Goal: Complete application form

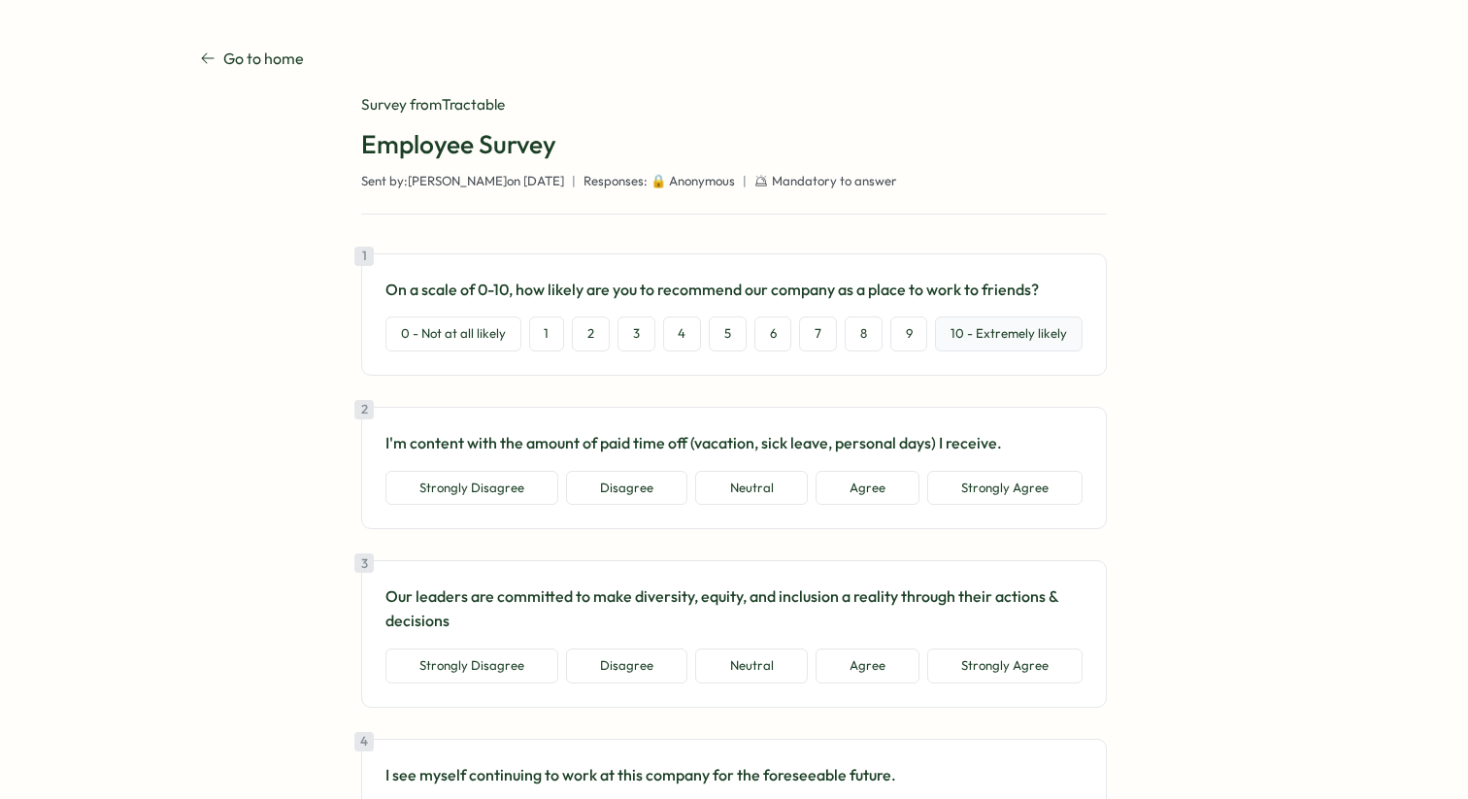
click at [992, 331] on button "10 - Extremely likely" at bounding box center [1009, 334] width 148 height 35
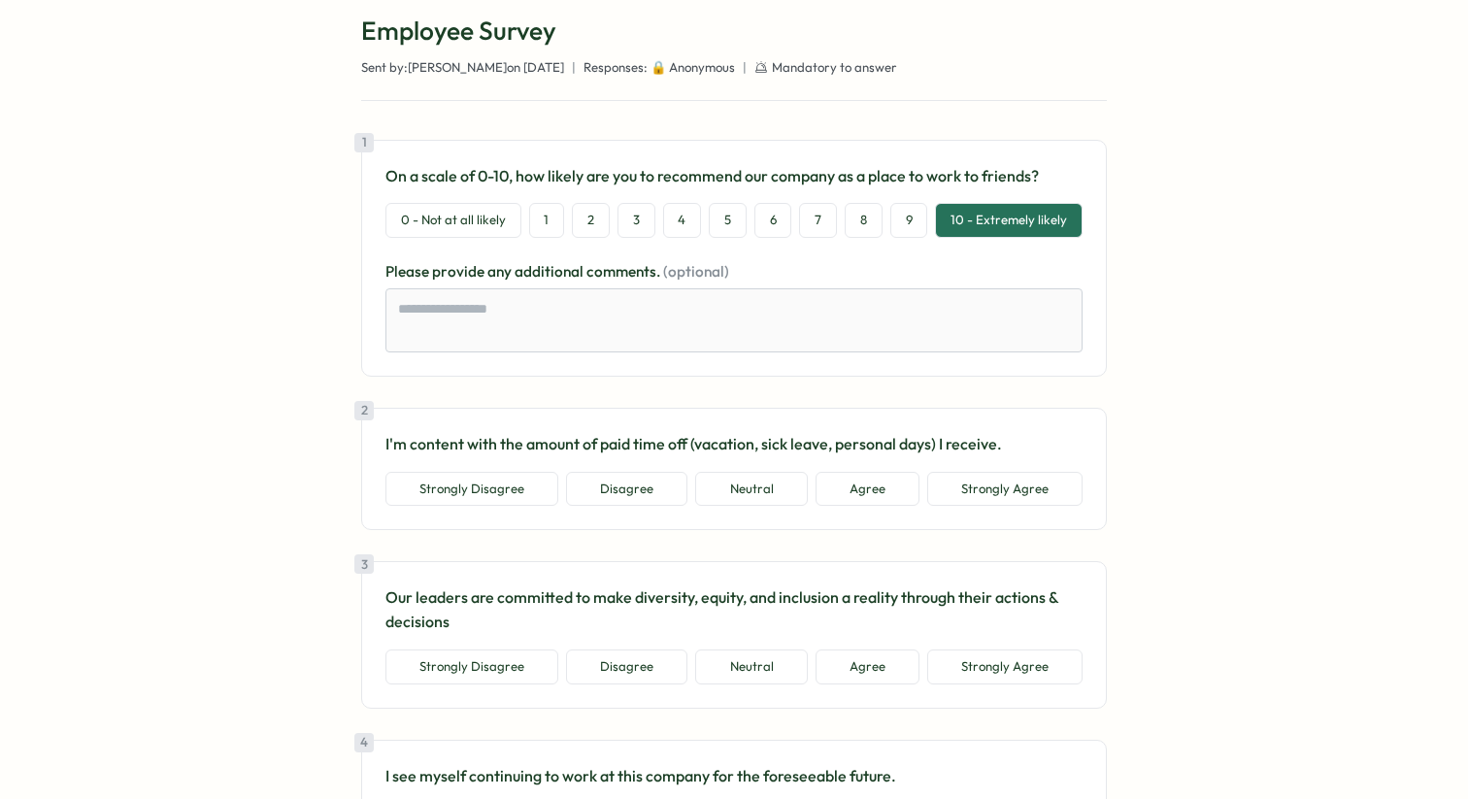
scroll to position [124, 0]
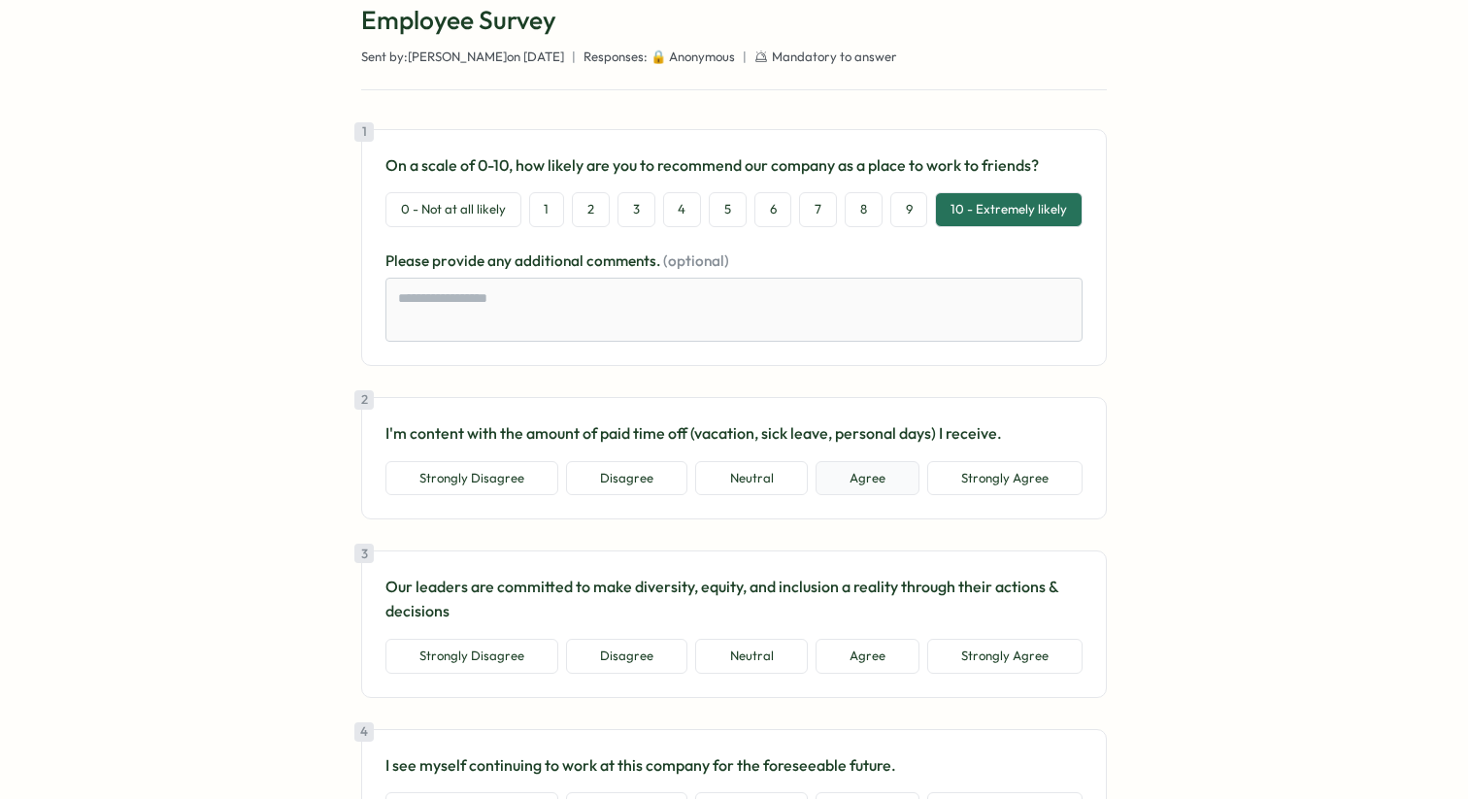
click at [870, 487] on button "Agree" at bounding box center [868, 478] width 104 height 35
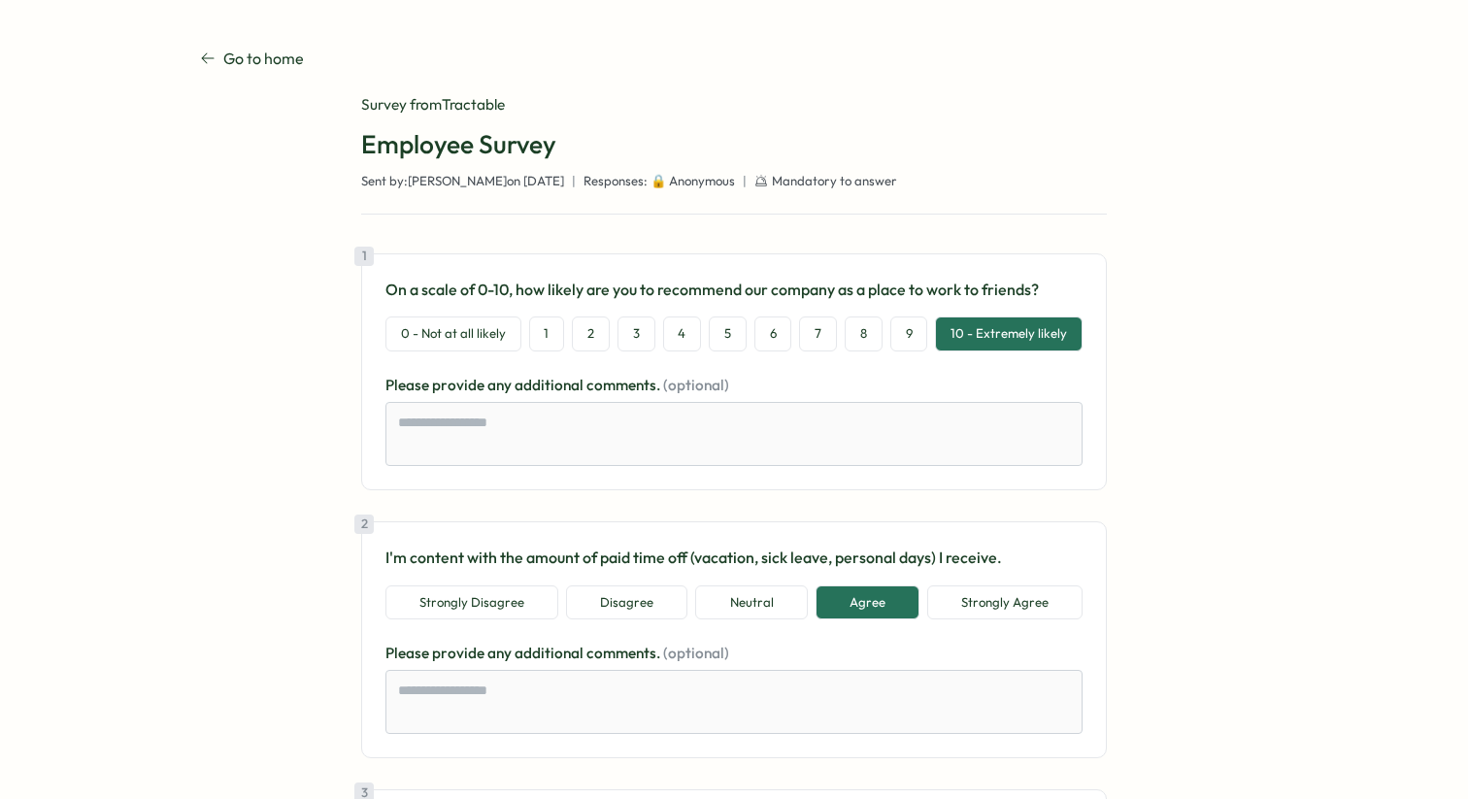
scroll to position [1520, 0]
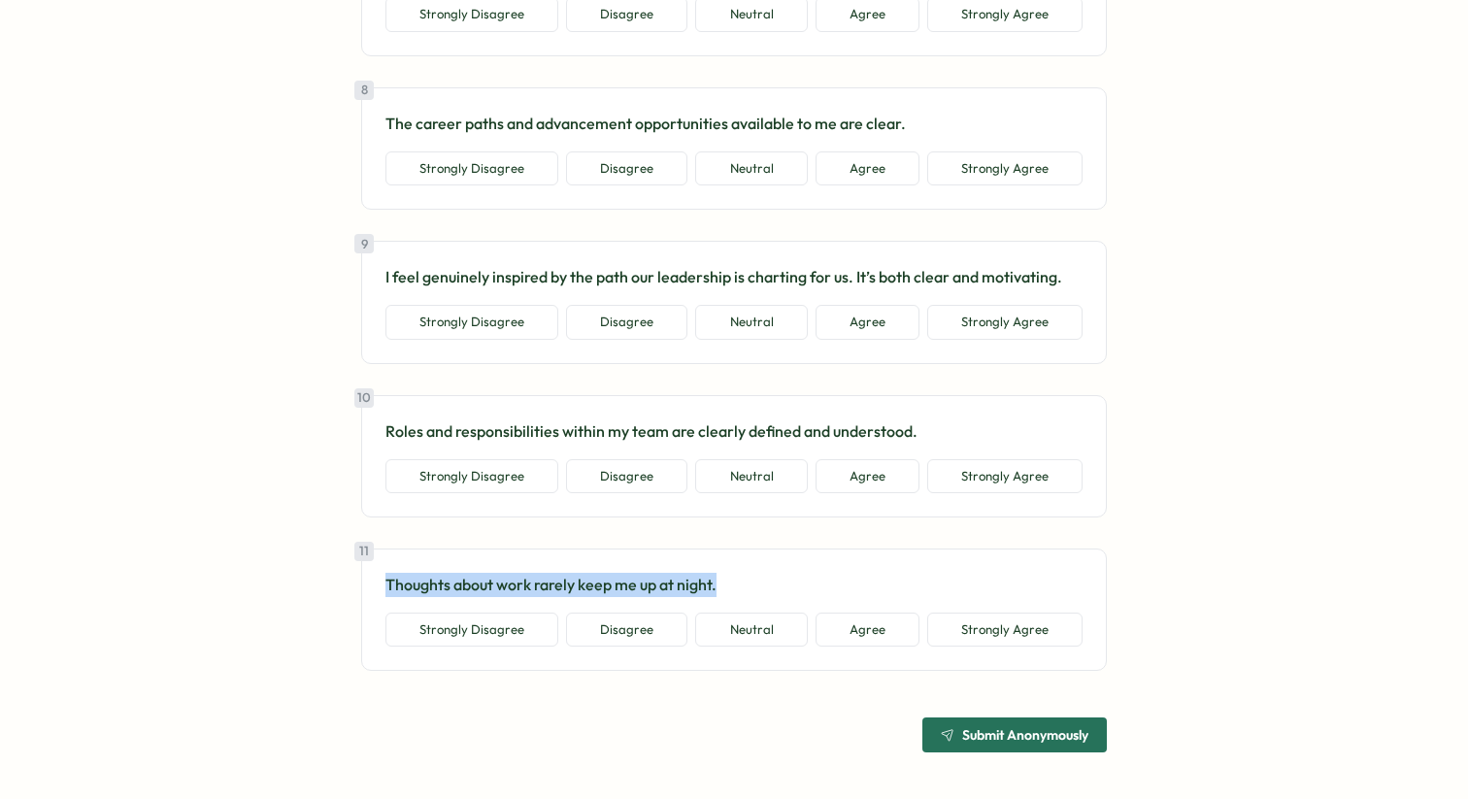
drag, startPoint x: 382, startPoint y: 586, endPoint x: 719, endPoint y: 589, distance: 337.0
click at [719, 589] on p "Thoughts about work rarely keep me up at night." at bounding box center [734, 585] width 697 height 24
type textarea "*"
